Goal: Check status: Check status

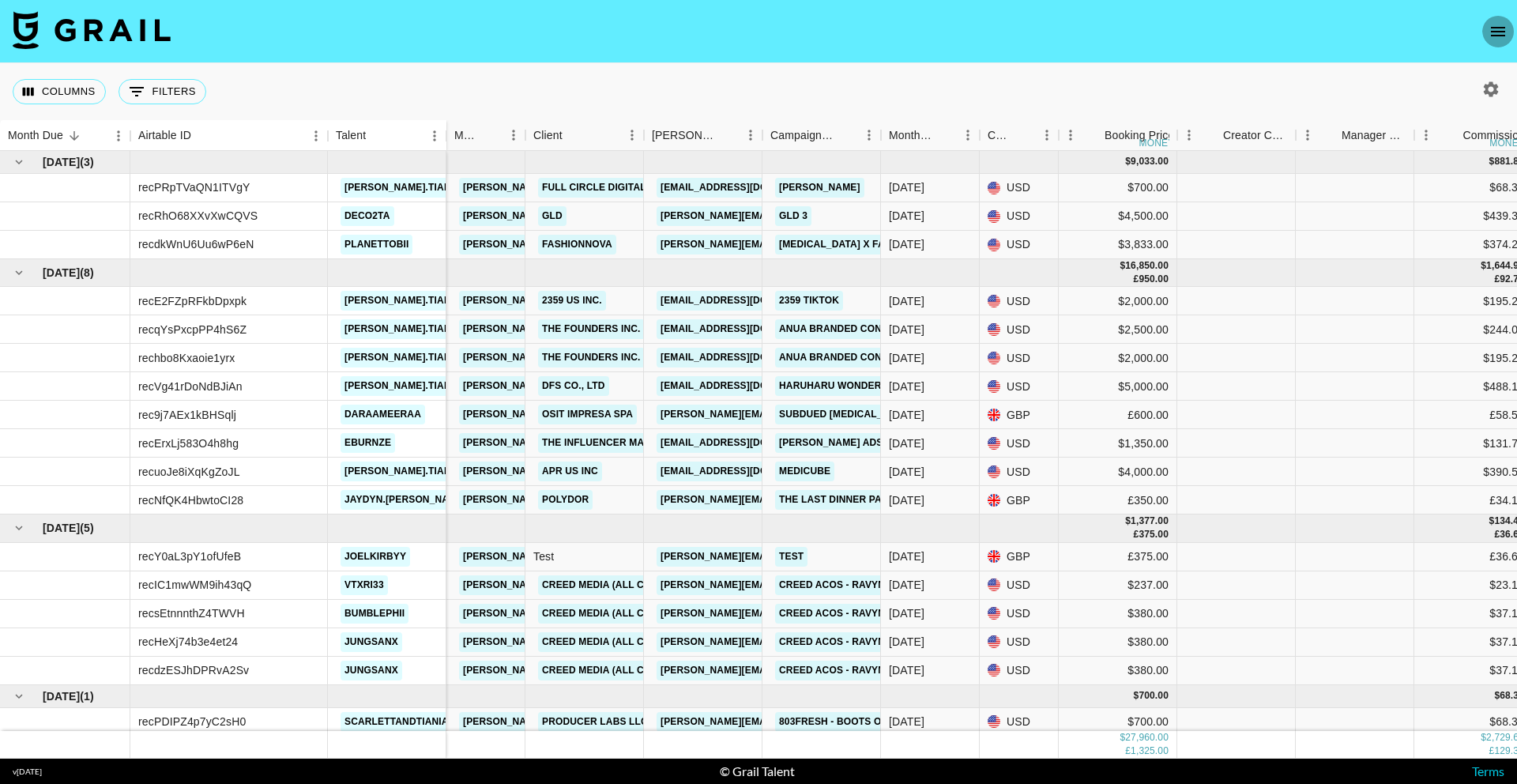
click at [1489, 36] on icon "open drawer" at bounding box center [1498, 31] width 19 height 19
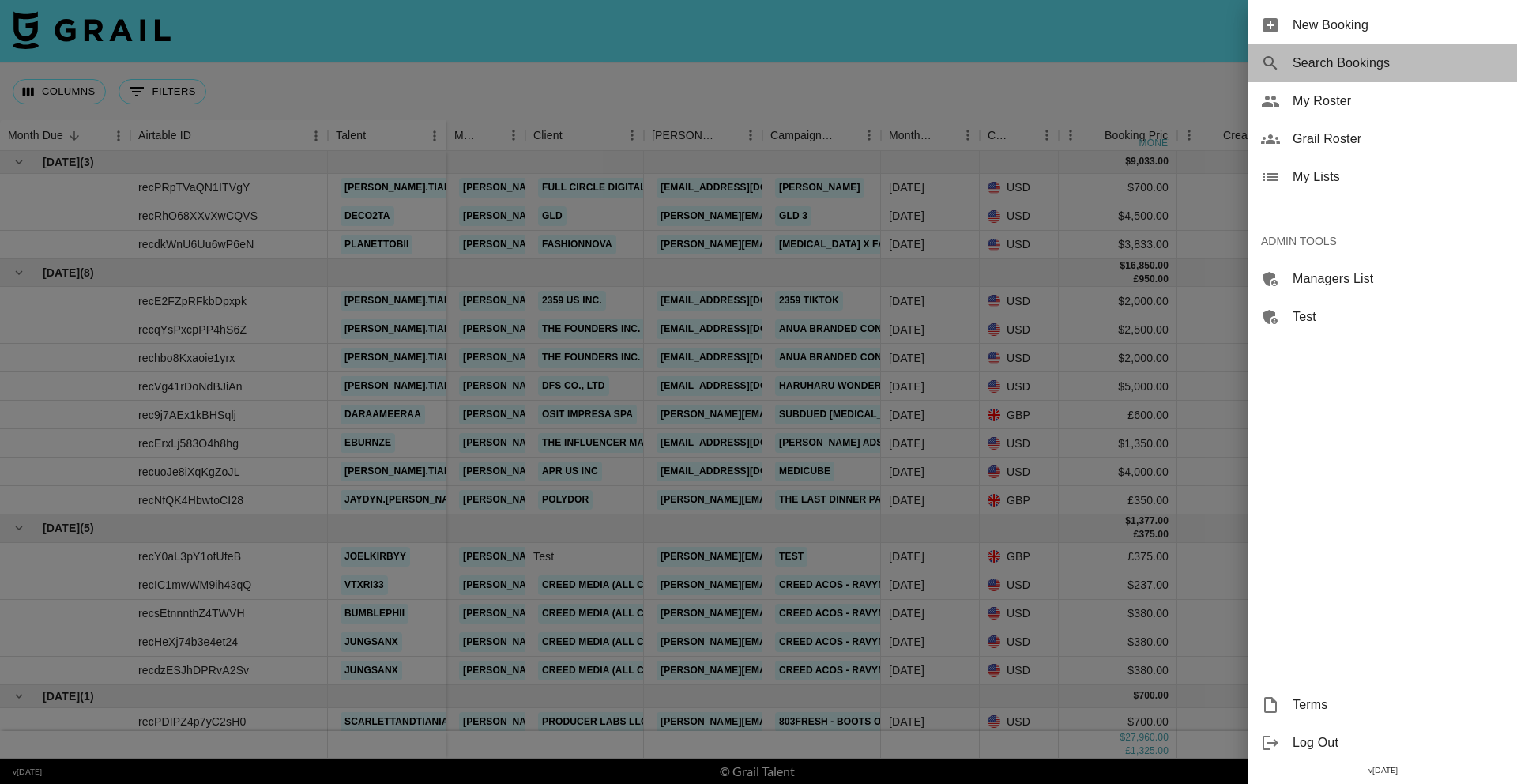
click at [1364, 51] on div "Search Bookings" at bounding box center [1383, 64] width 269 height 38
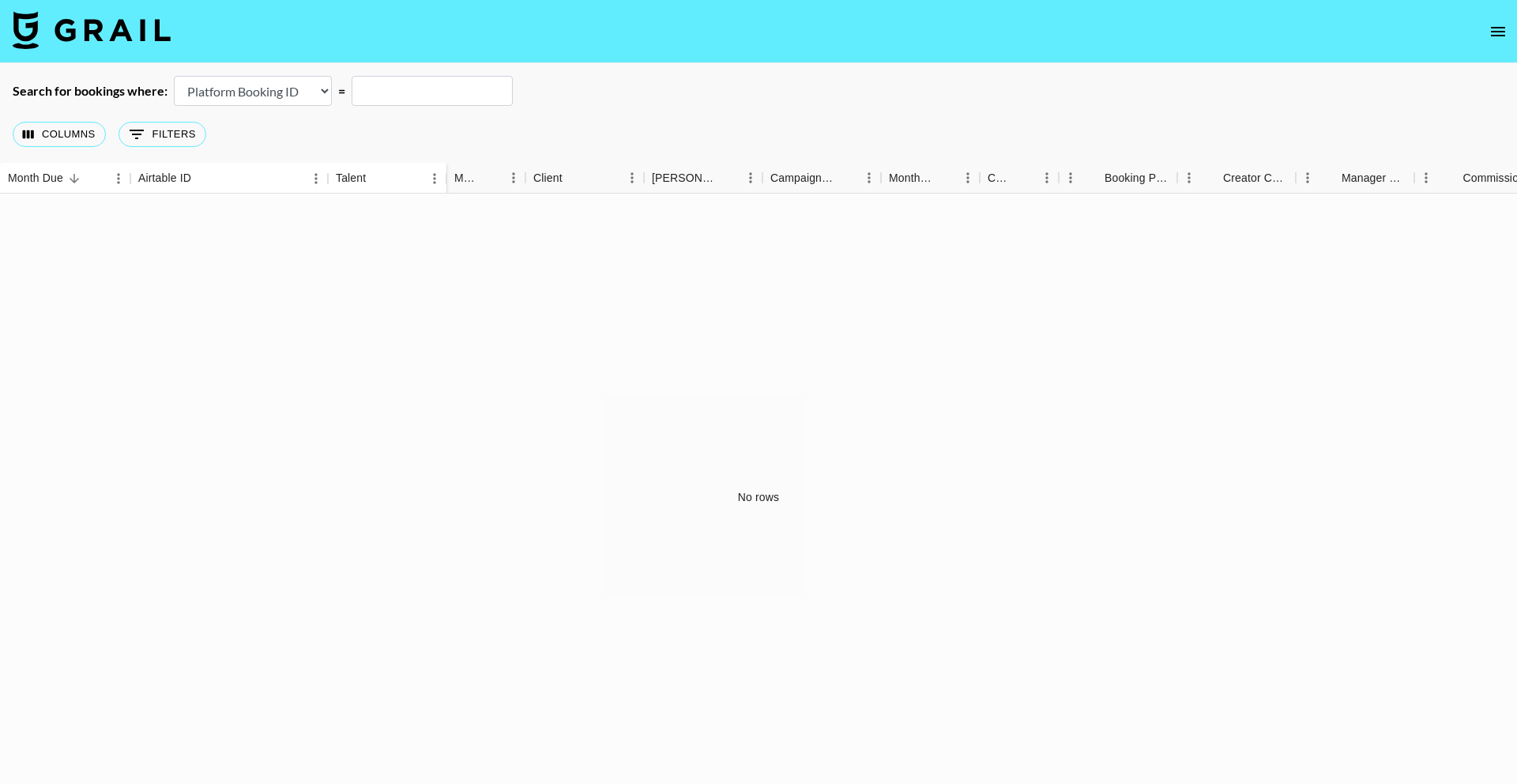
click at [261, 81] on select "Airtable Booking ID Platform Booking ID Platform Campaign ID" at bounding box center [252, 91] width 158 height 30
select select "airtableId"
click at [418, 80] on input "text" at bounding box center [432, 91] width 161 height 30
paste input "recjK9lnvT1y11Q1p"
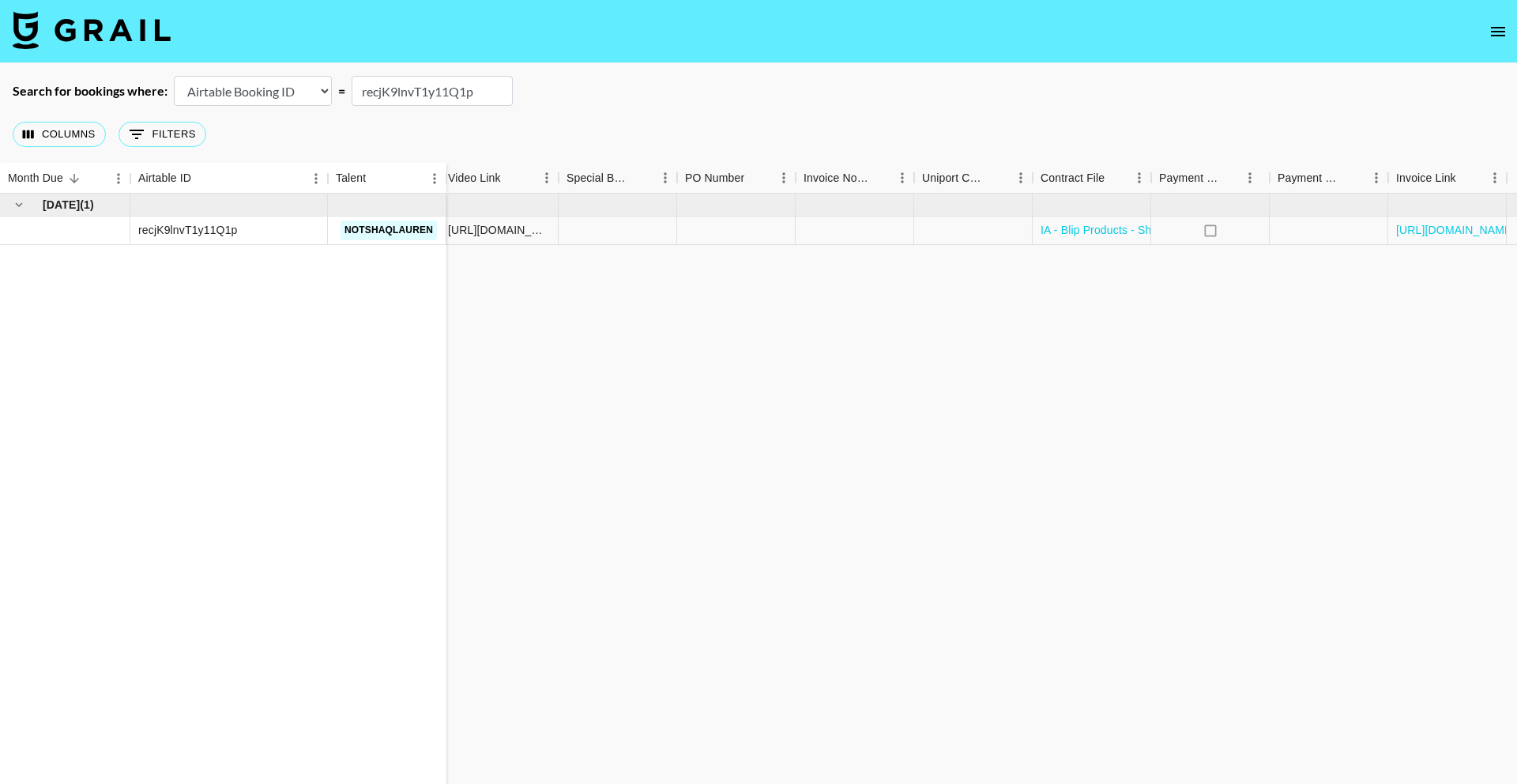
scroll to position [0, 1265]
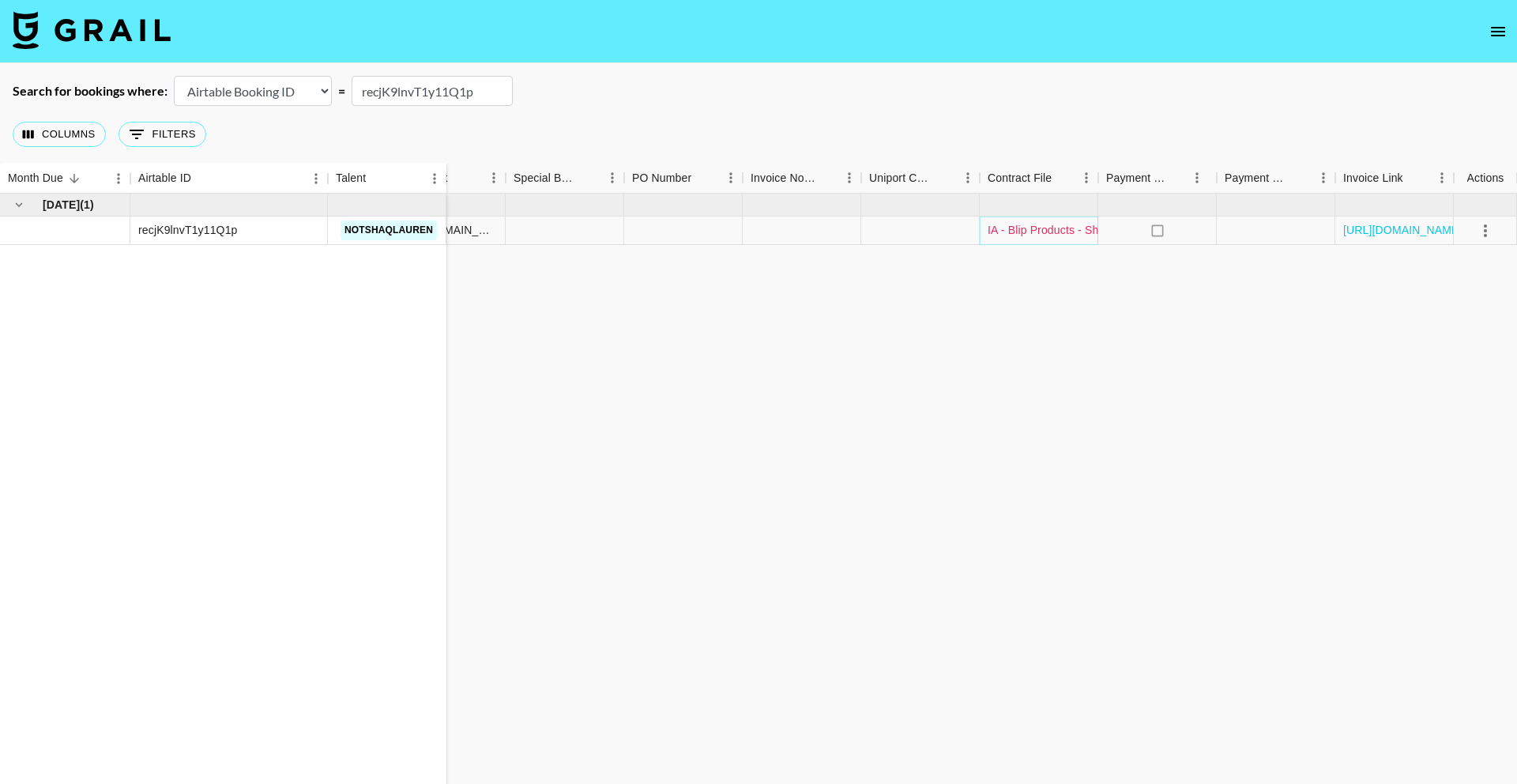
click at [1034, 236] on link "IA - Blip Products - Shaq [PERSON_NAME] .docx" at bounding box center [1113, 229] width 250 height 16
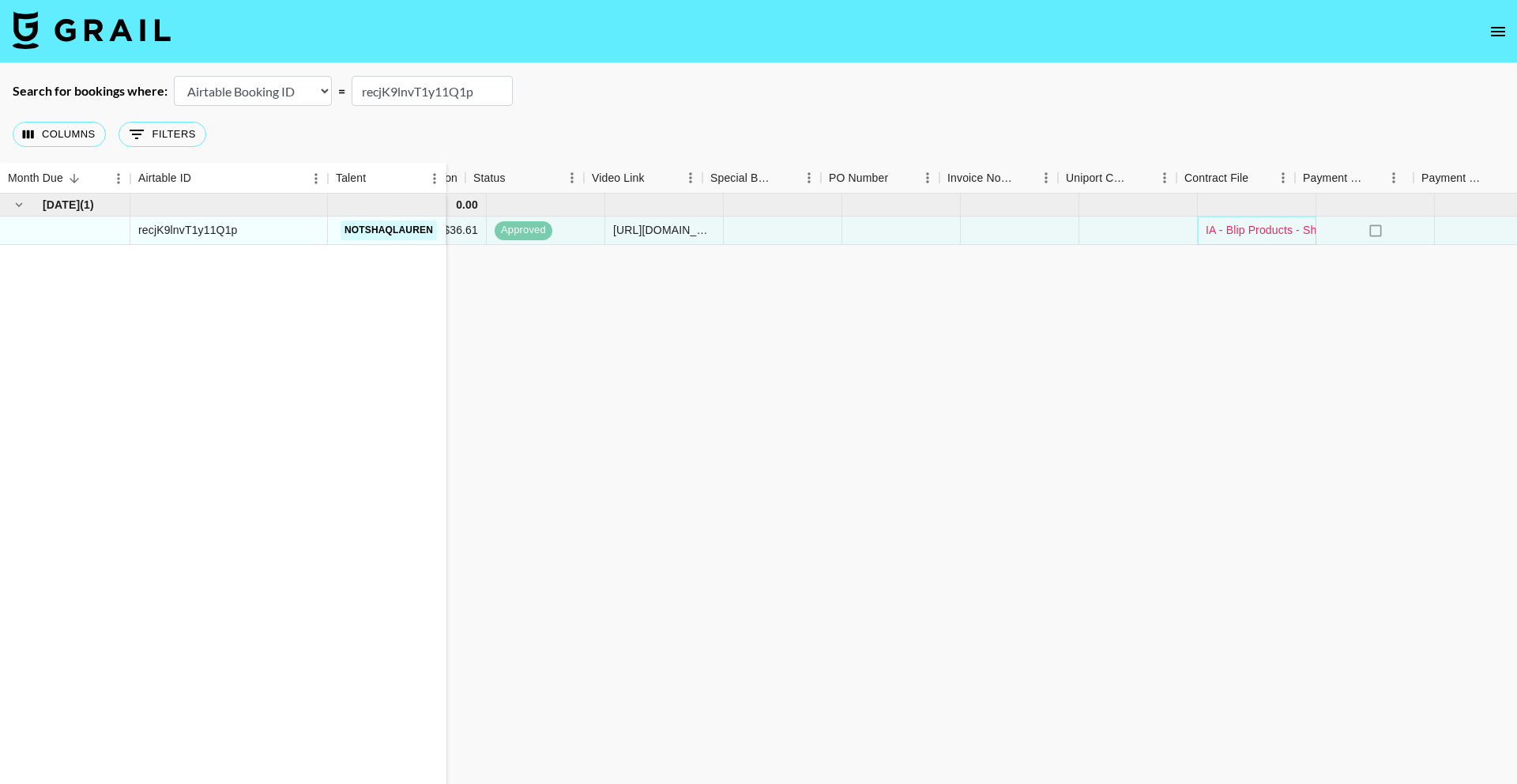
scroll to position [0, 974]
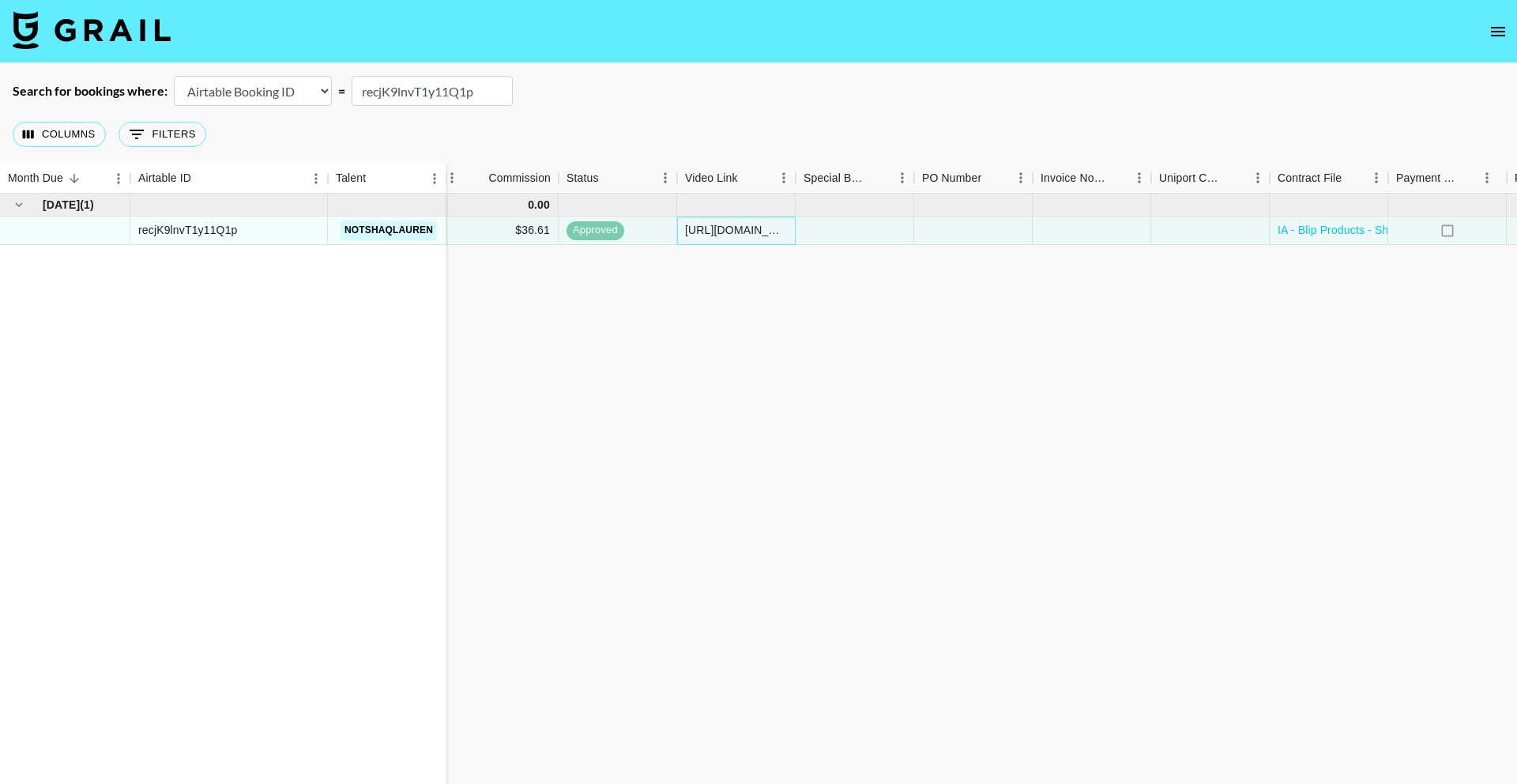
click at [729, 231] on div "[URL][DOMAIN_NAME][PHONE_NUMBER]" at bounding box center [735, 229] width 102 height 16
click at [398, 98] on input "recjK9lnvT1y11Q1p" at bounding box center [432, 91] width 161 height 30
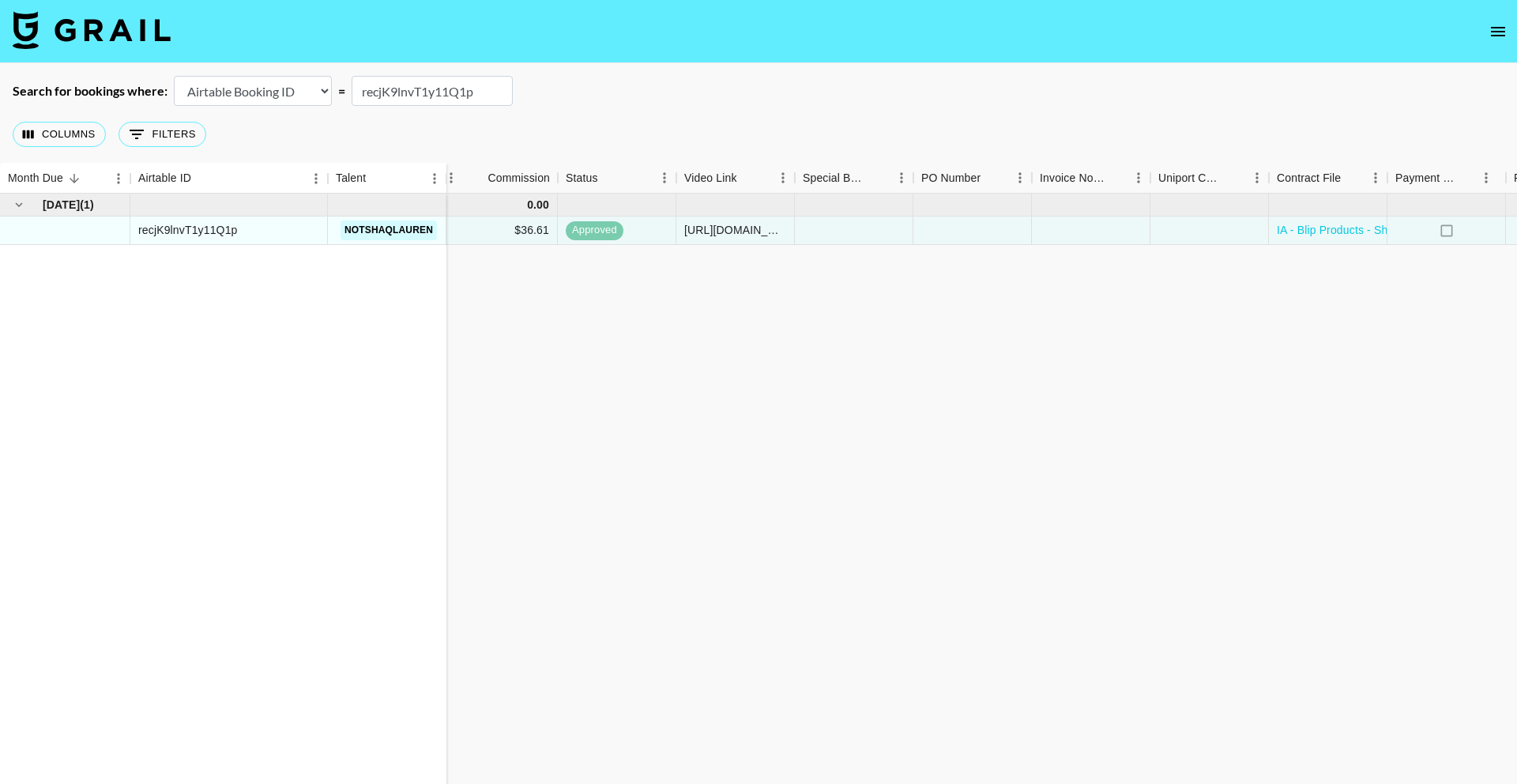
paste input "pOJaOw0pi6uyh4"
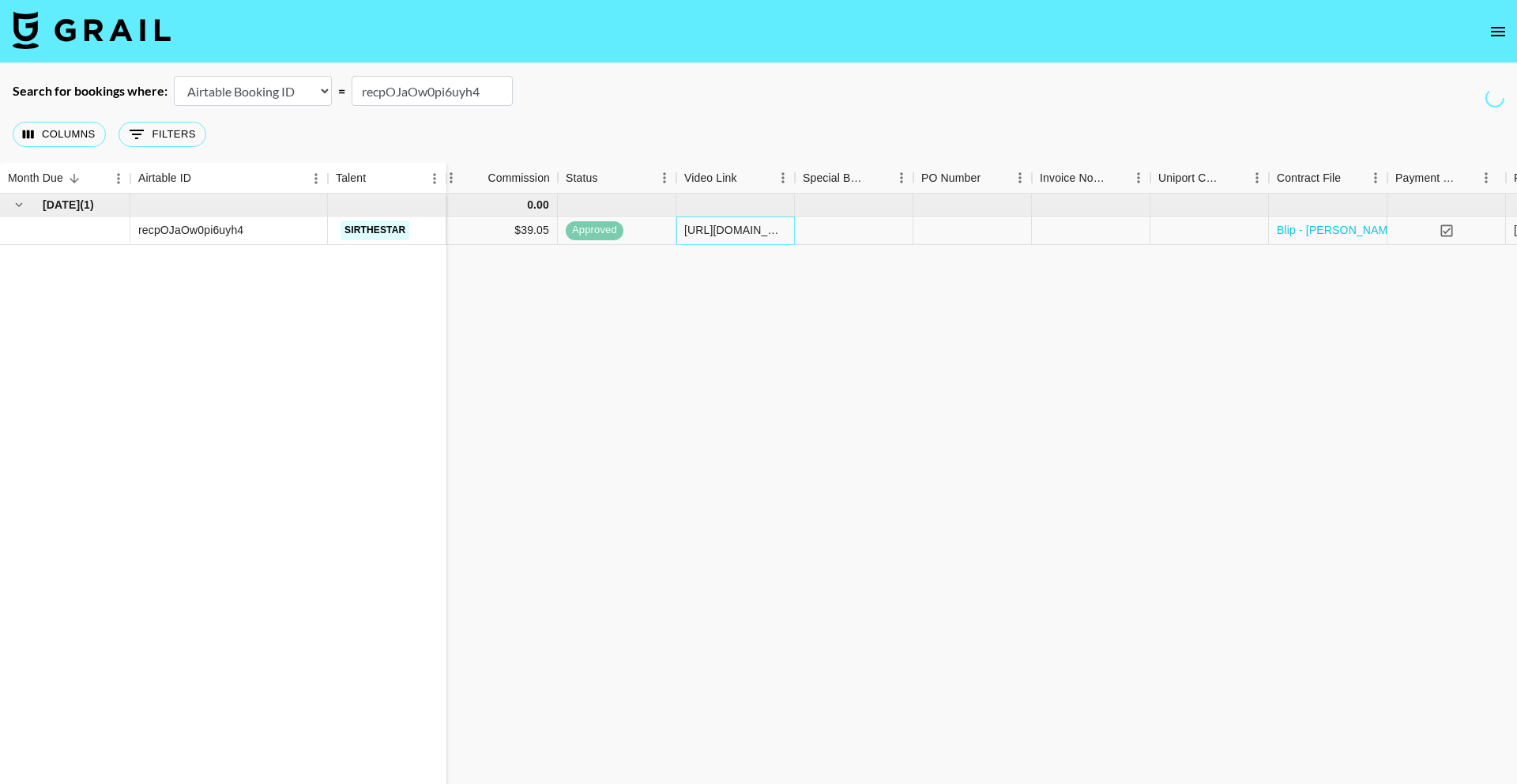
click at [736, 233] on div "[URL][DOMAIN_NAME]" at bounding box center [735, 229] width 102 height 16
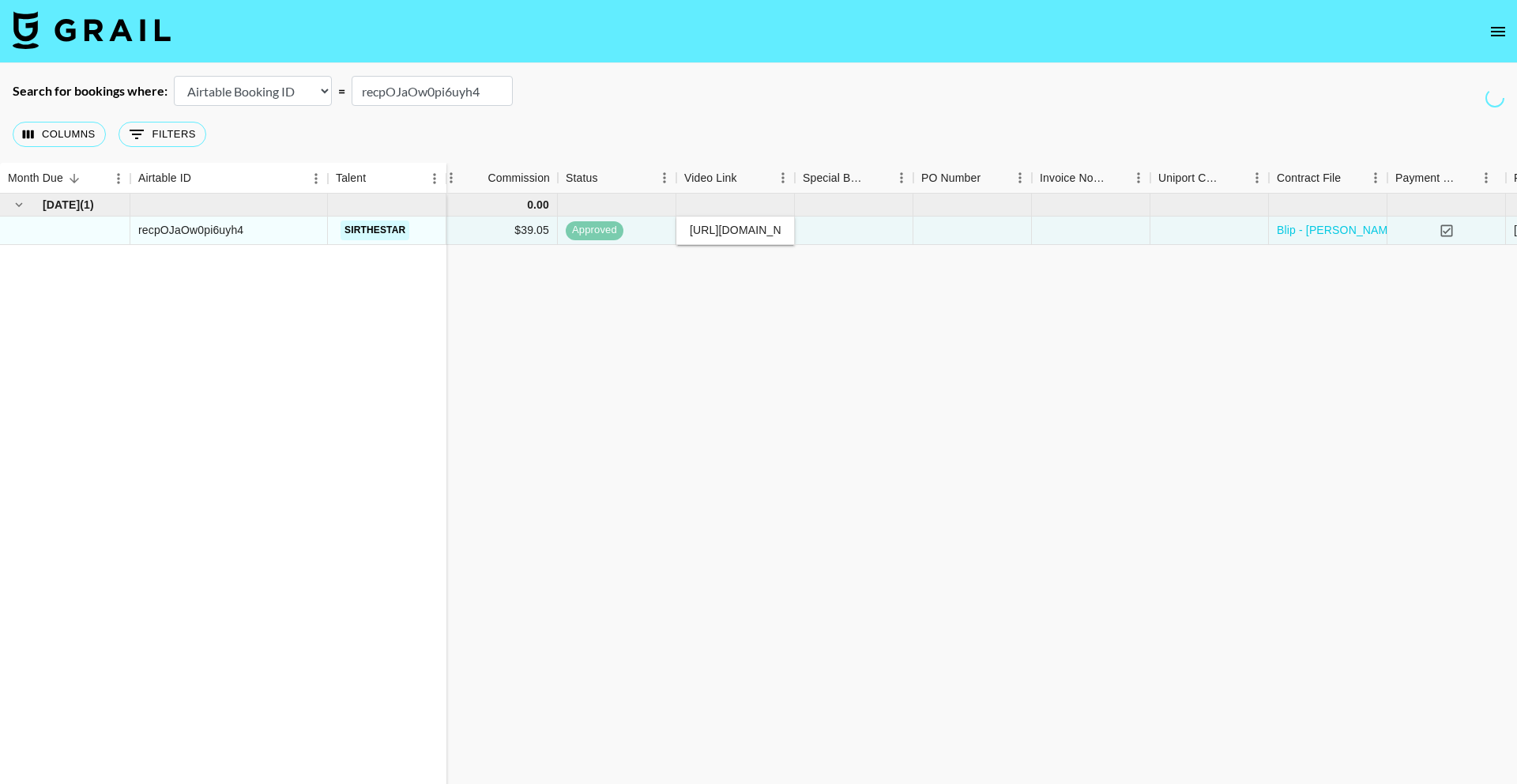
click at [736, 233] on input "[URL][DOMAIN_NAME]" at bounding box center [735, 229] width 116 height 12
click at [1330, 225] on link "Blip - [PERSON_NAME].pdf" at bounding box center [1347, 229] width 141 height 16
click at [400, 98] on input "recpOJaOw0pi6uyh4" at bounding box center [432, 91] width 161 height 30
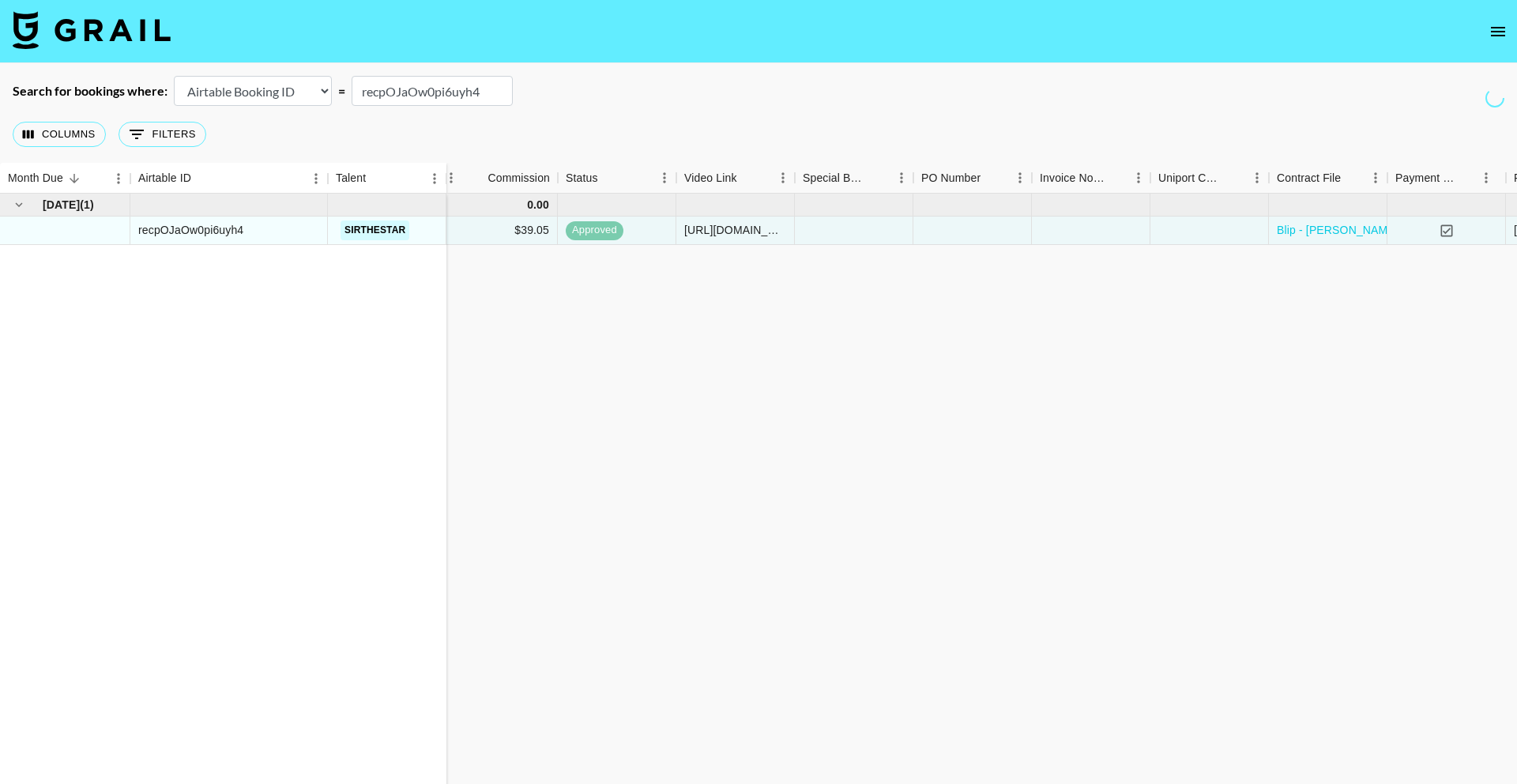
paste input "BVO37yuoVEOsHK"
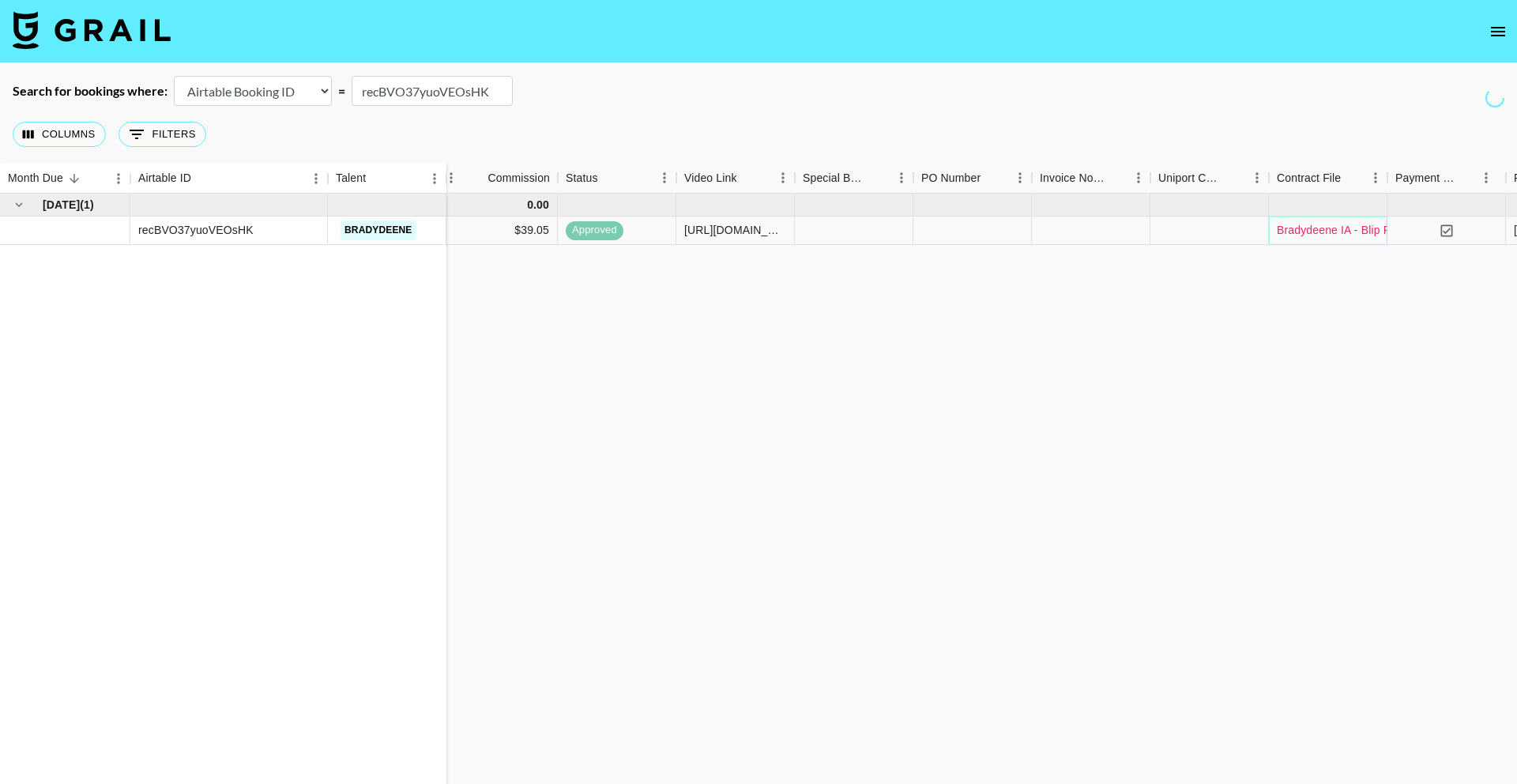
click at [1338, 231] on link "Bradydeene IA - Blip Products - [PERSON_NAME].docx" at bounding box center [1417, 229] width 280 height 16
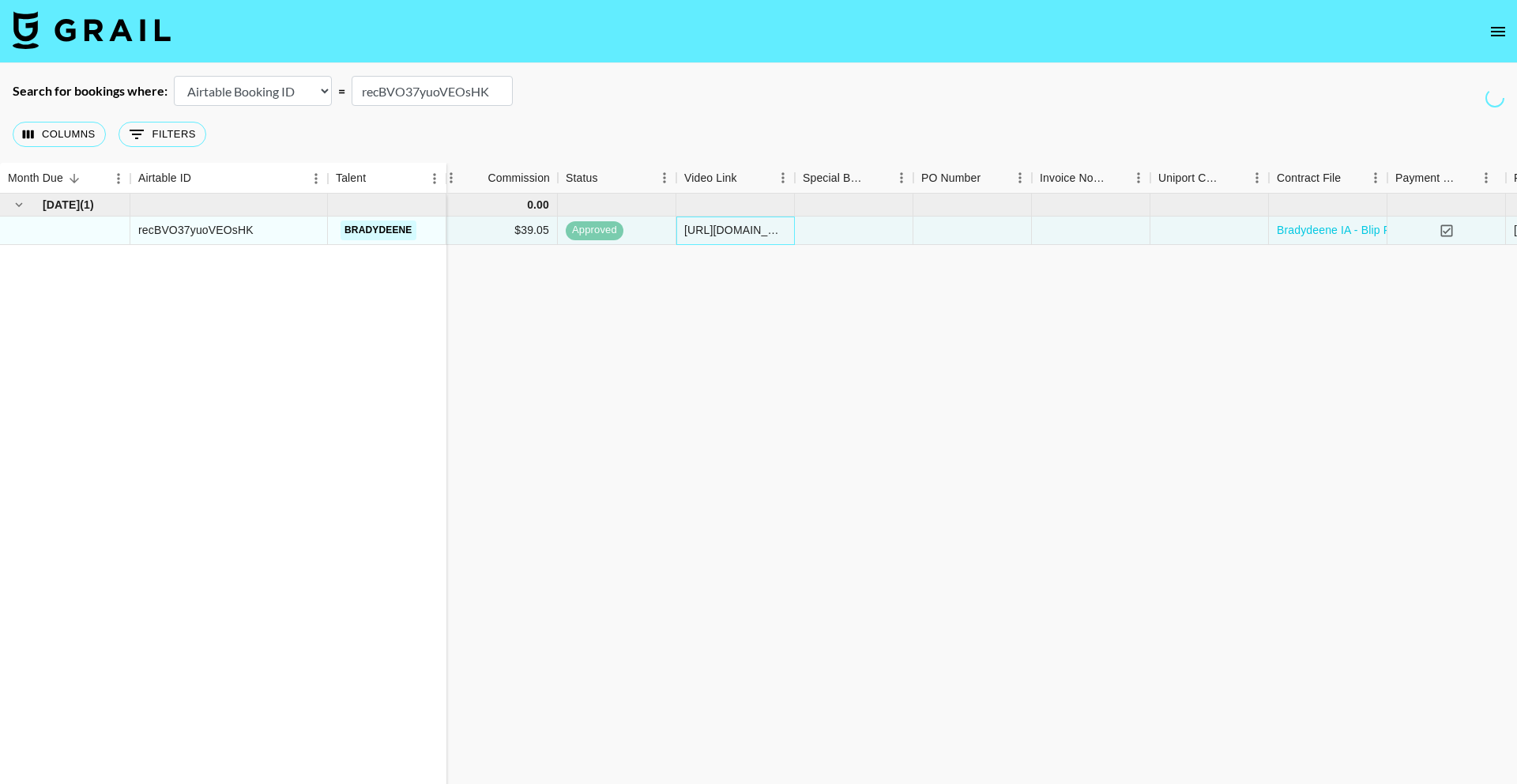
click at [755, 230] on div "[URL][DOMAIN_NAME]" at bounding box center [735, 229] width 102 height 16
click at [730, 232] on input "[URL][DOMAIN_NAME]" at bounding box center [735, 229] width 116 height 12
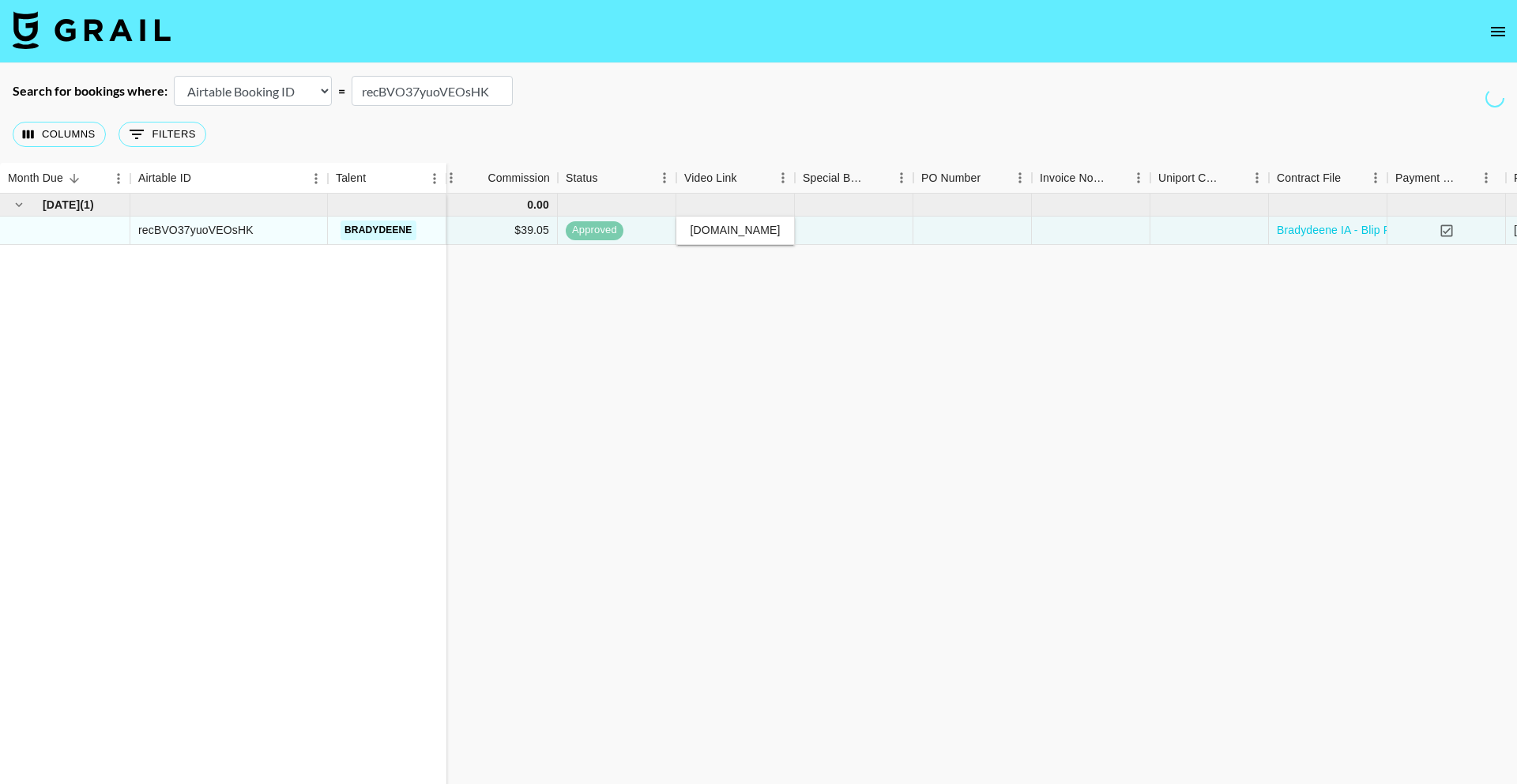
click at [730, 232] on input "[URL][DOMAIN_NAME]" at bounding box center [735, 229] width 116 height 12
click at [408, 98] on input "recBVO37yuoVEOsHK" at bounding box center [432, 91] width 161 height 30
paste input "pOJaOw0pi6uyh4"
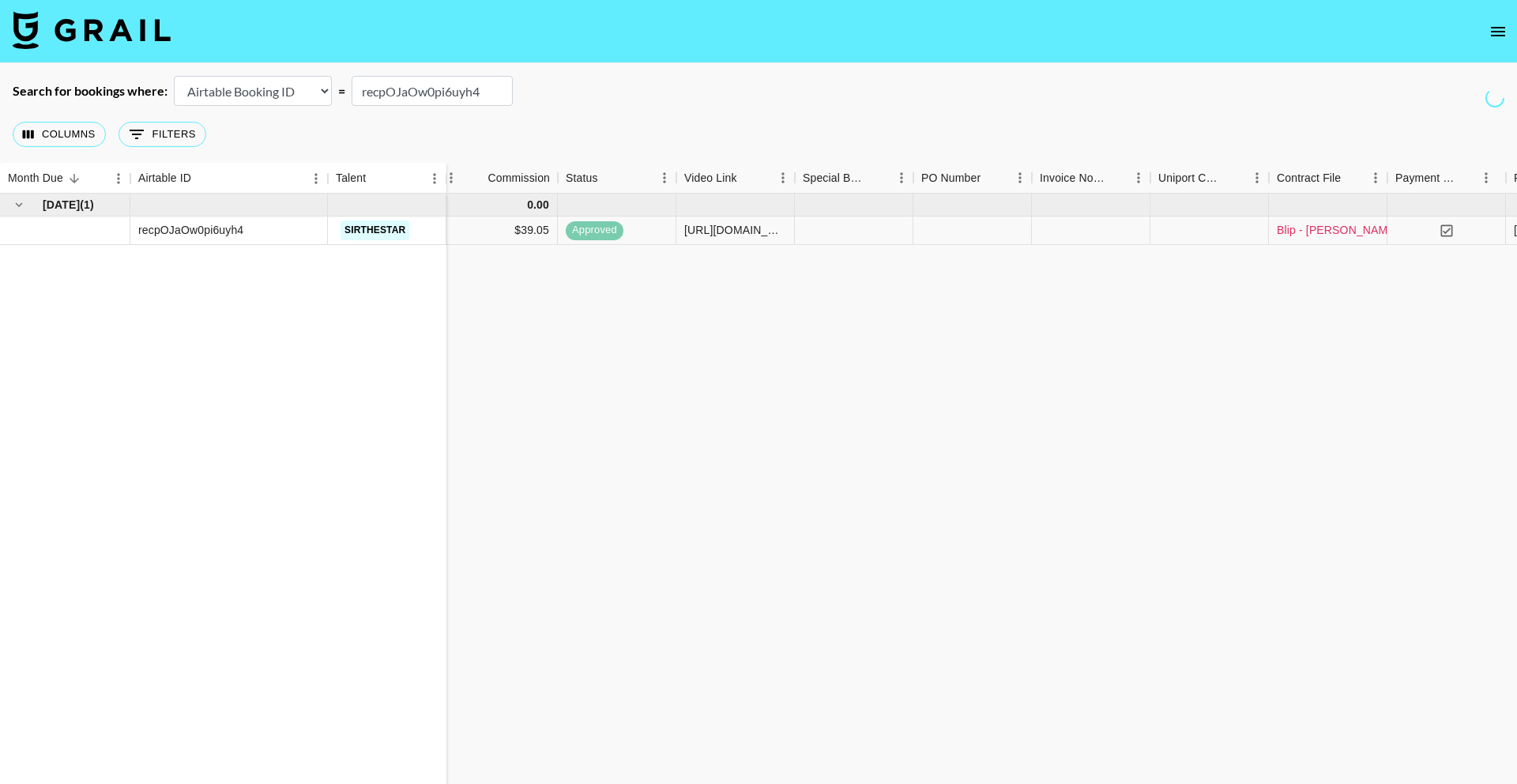
type input "recpOJaOw0pi6uyh4"
click at [1312, 227] on link "Blip - [PERSON_NAME].pdf" at bounding box center [1347, 229] width 141 height 16
